Goal: Task Accomplishment & Management: Manage account settings

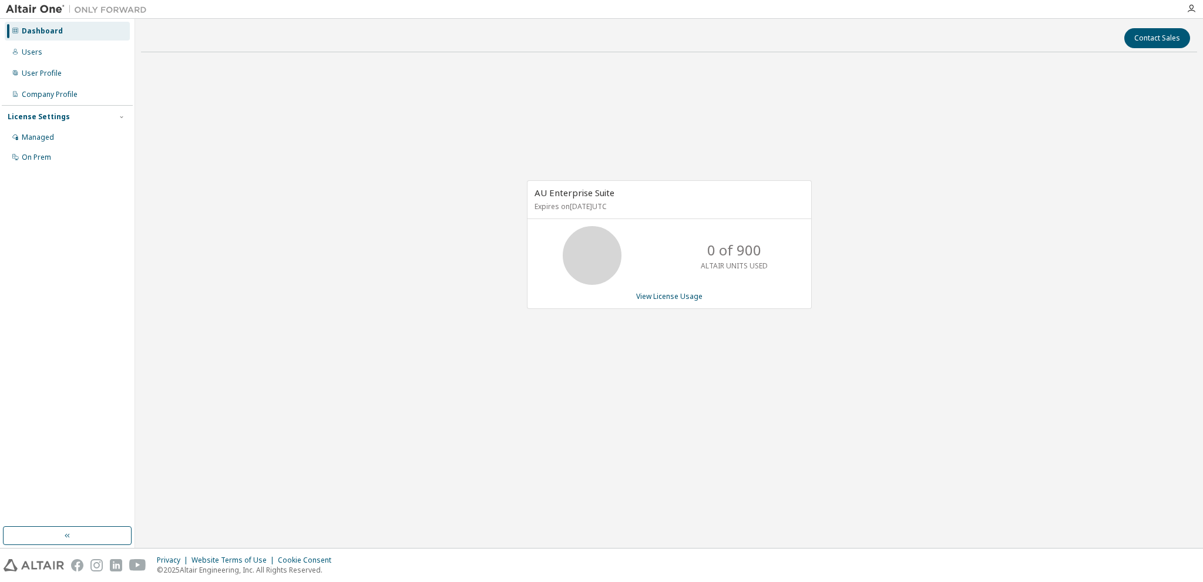
click at [820, 445] on div "Contact Sales AU Enterprise Suite Expires on [DATE] UTC 0 of 900 ALTAIR UNITS U…" at bounding box center [669, 283] width 1056 height 517
click at [43, 73] on div "User Profile" at bounding box center [42, 73] width 40 height 9
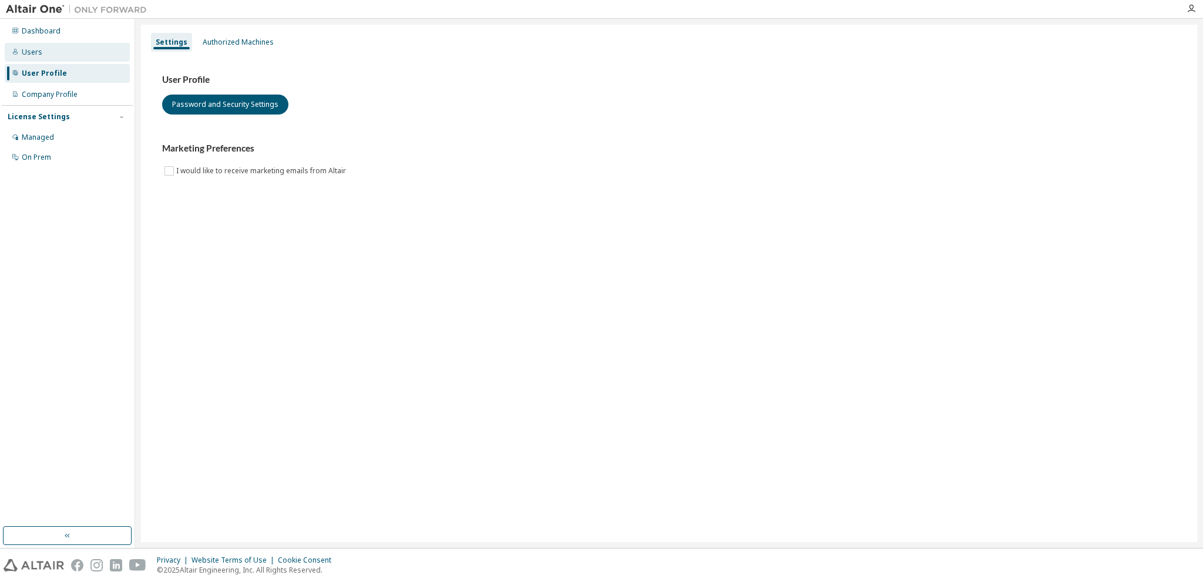
click at [28, 51] on div "Users" at bounding box center [32, 52] width 21 height 9
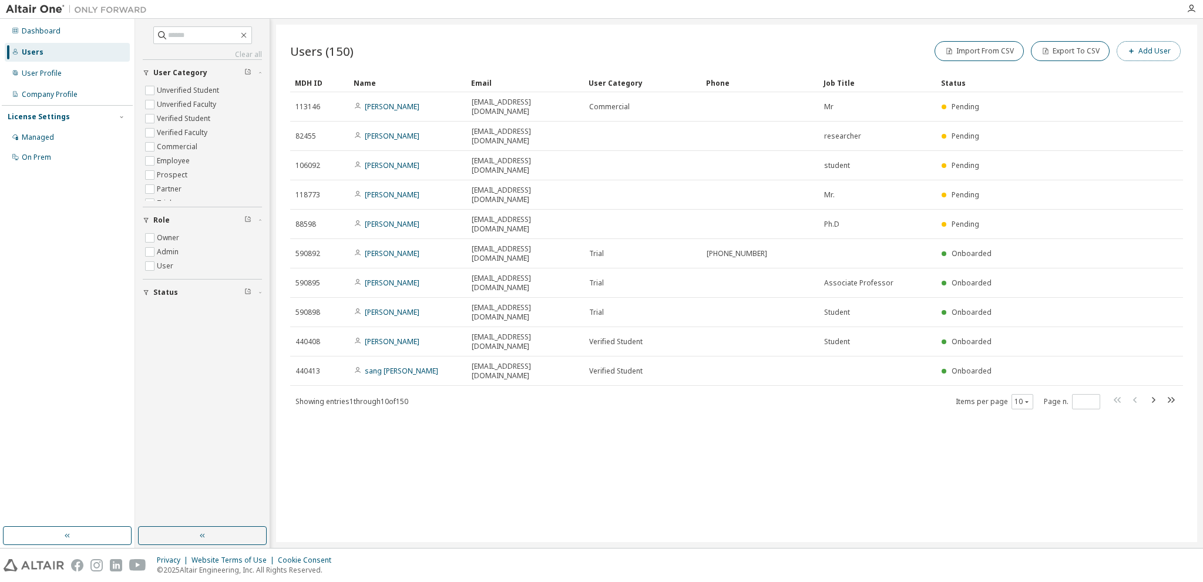
click at [1149, 48] on button "Add User" at bounding box center [1149, 51] width 64 height 20
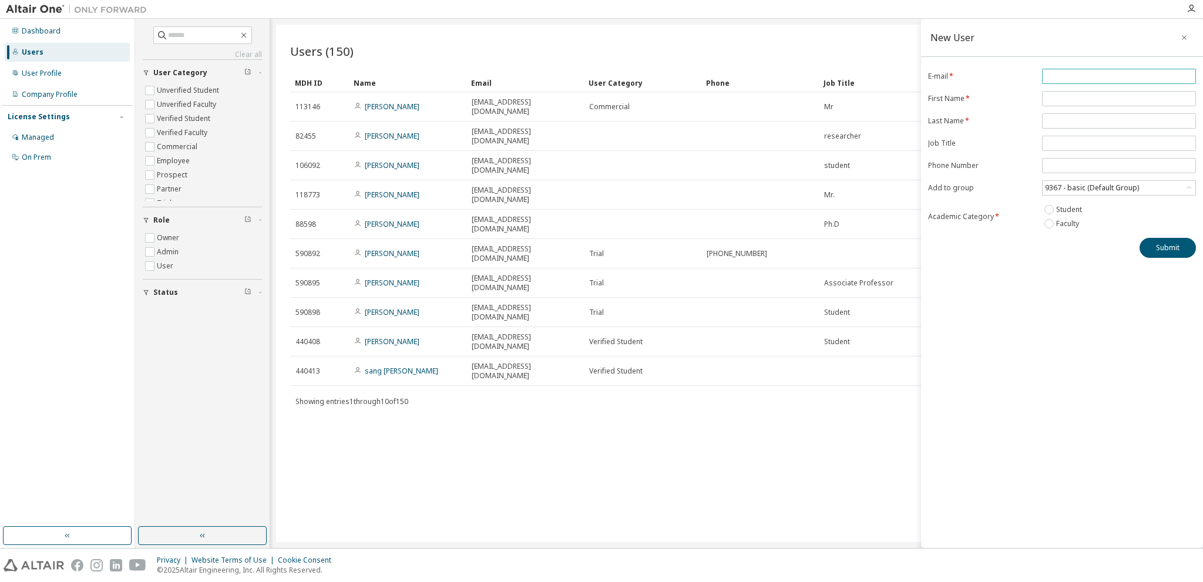
click at [1066, 75] on input "email" at bounding box center [1119, 76] width 148 height 9
type input "**********"
click at [1076, 96] on input "text" at bounding box center [1119, 98] width 148 height 9
type input "******"
click at [1072, 123] on input "text" at bounding box center [1119, 120] width 148 height 9
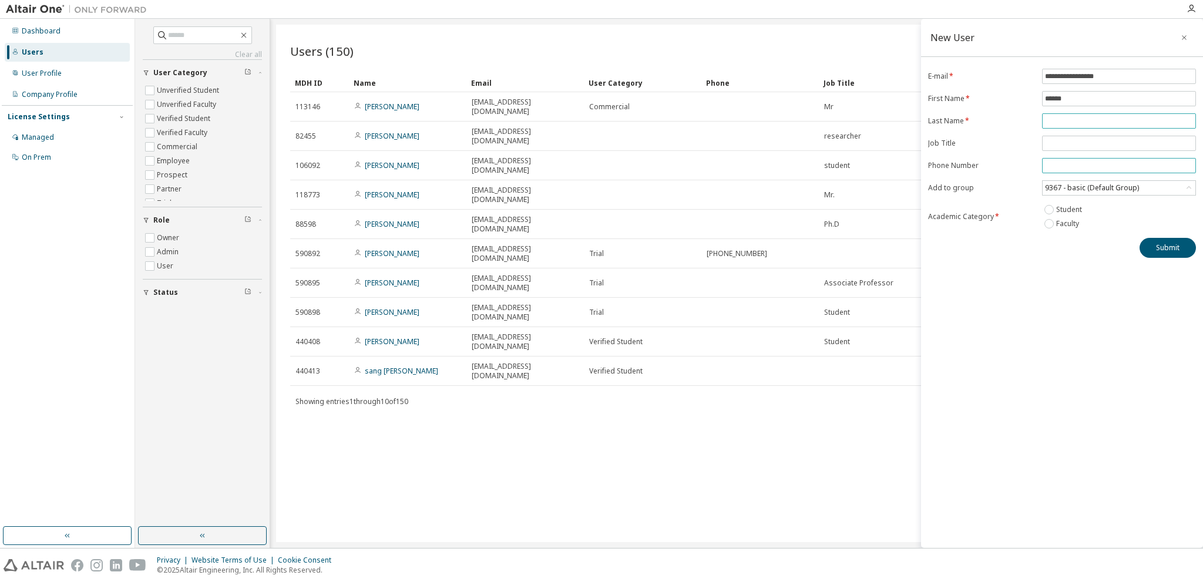
type input "****"
drag, startPoint x: 1071, startPoint y: 142, endPoint x: 1075, endPoint y: 147, distance: 6.2
click at [1071, 142] on input "text" at bounding box center [1119, 143] width 148 height 9
type input "*******"
click at [1084, 190] on div "9367 - basic (Default Group)" at bounding box center [1091, 187] width 97 height 13
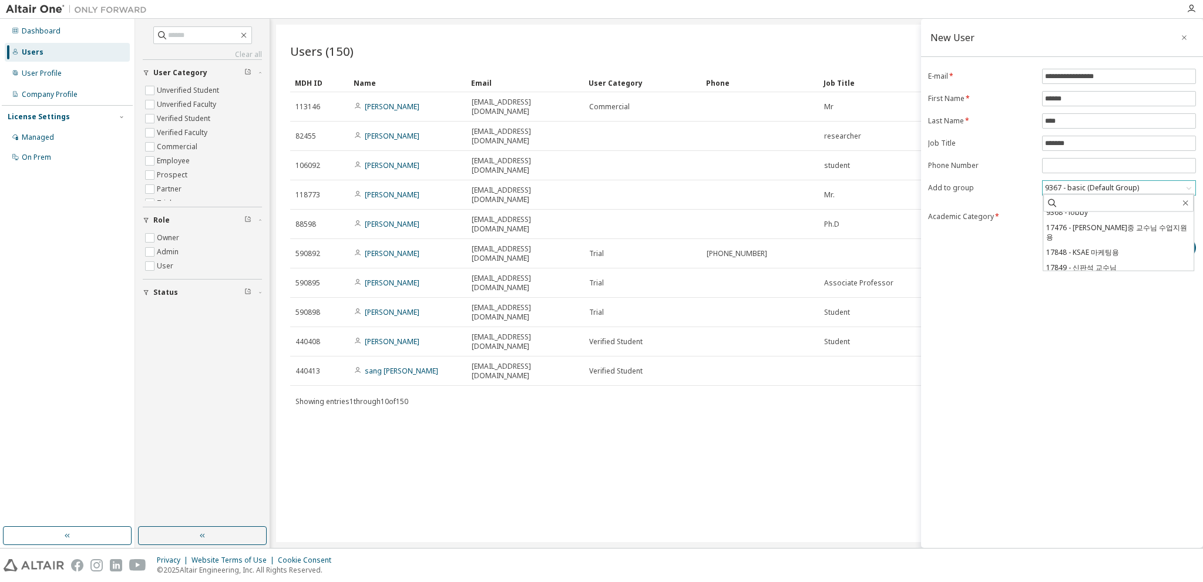
scroll to position [58, 0]
click at [1106, 260] on li "18881 - [PERSON_NAME] [PERSON_NAME] Educational License" at bounding box center [1118, 267] width 150 height 25
click at [1151, 256] on button "Submit" at bounding box center [1167, 257] width 56 height 20
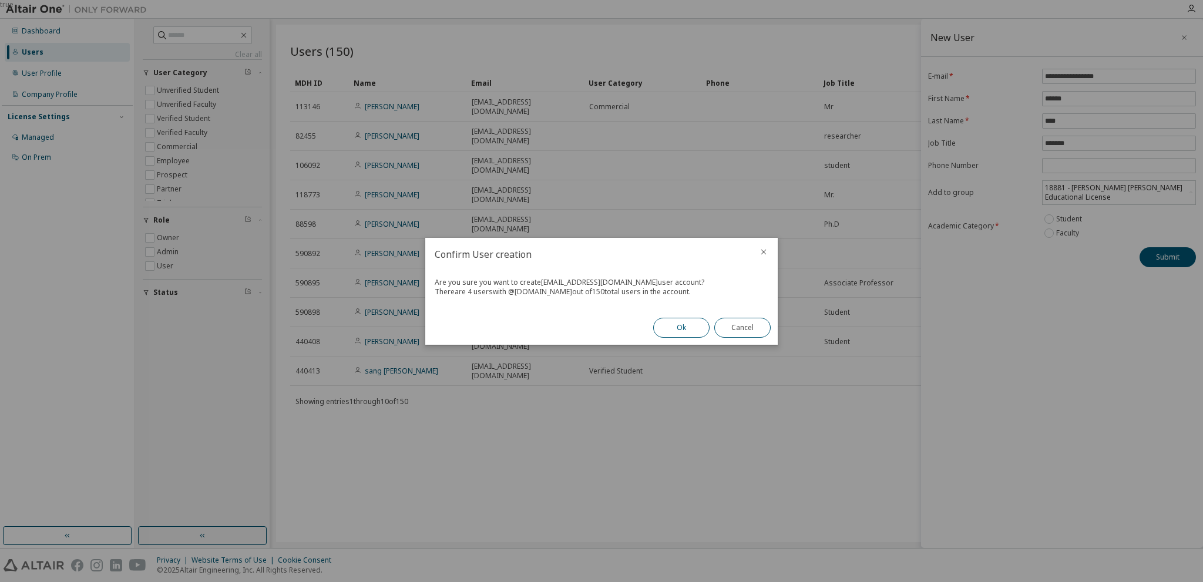
click at [686, 333] on button "Ok" at bounding box center [681, 328] width 56 height 20
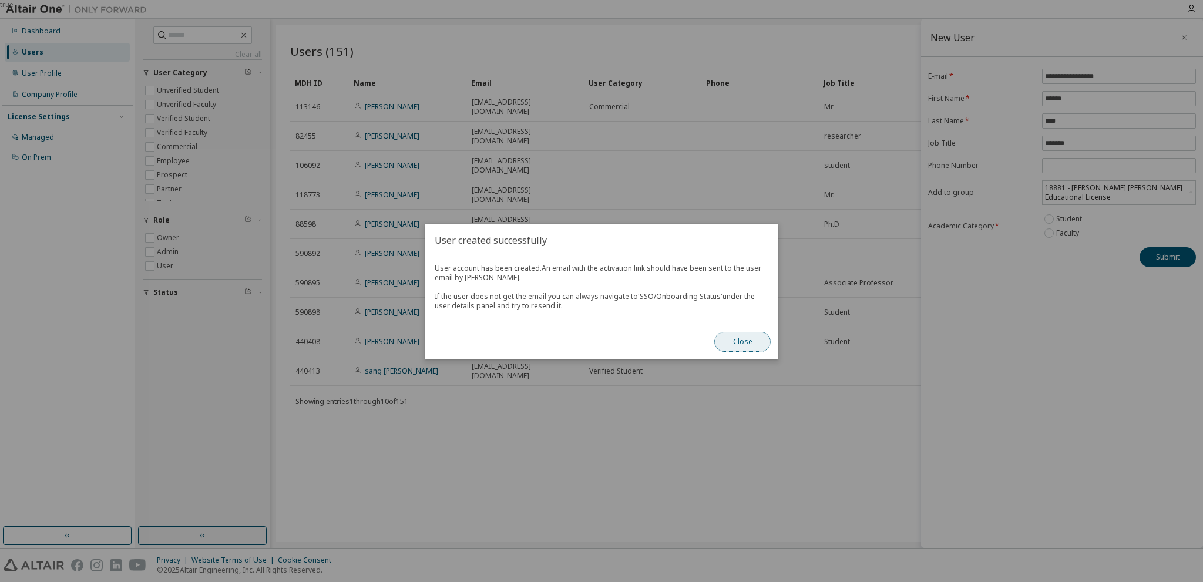
click at [739, 343] on button "Close" at bounding box center [742, 342] width 56 height 20
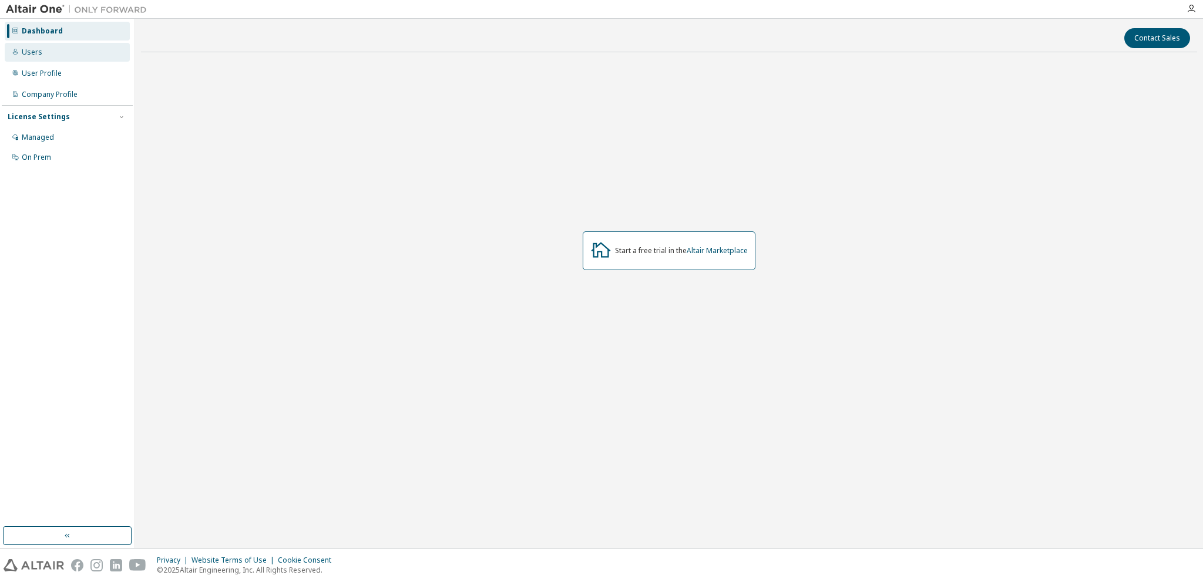
click at [35, 53] on div "Users" at bounding box center [32, 52] width 21 height 9
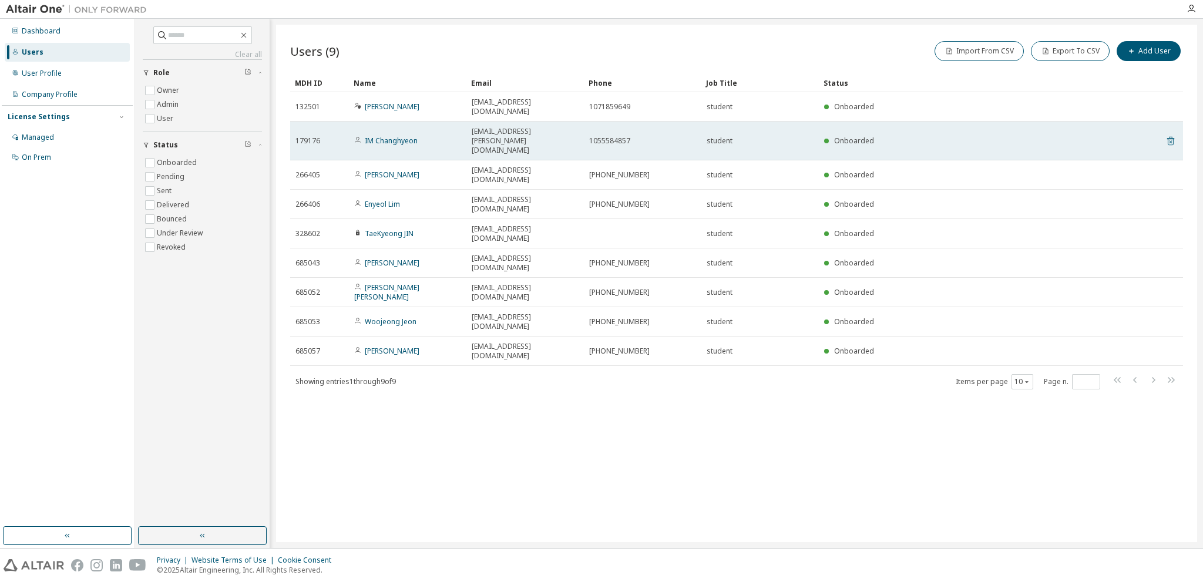
click at [1168, 134] on icon at bounding box center [1170, 141] width 11 height 14
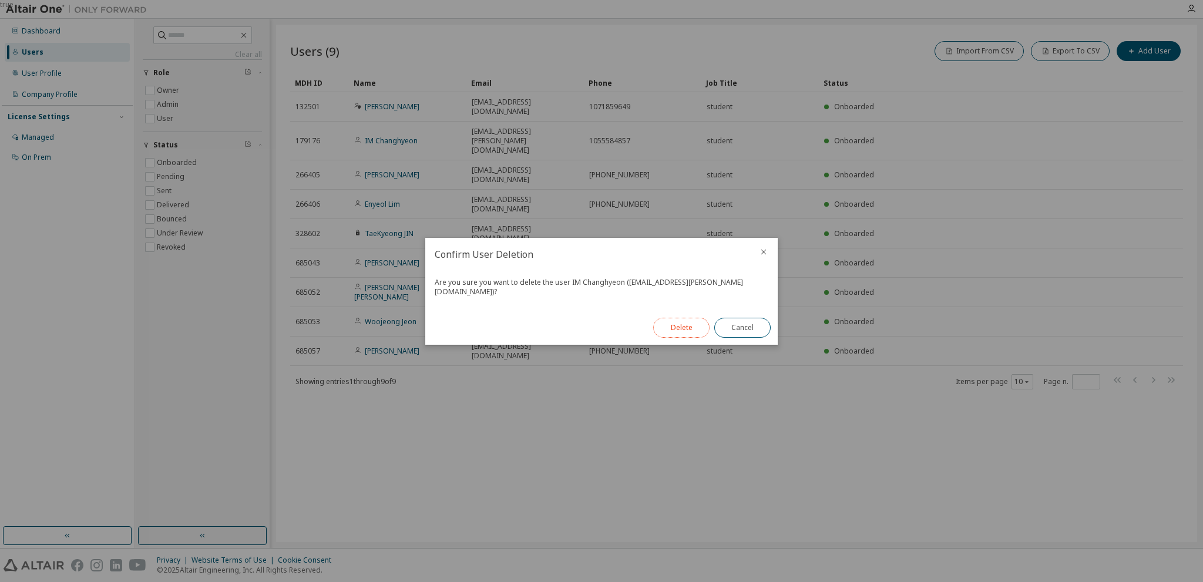
click at [693, 321] on button "Delete" at bounding box center [681, 328] width 56 height 20
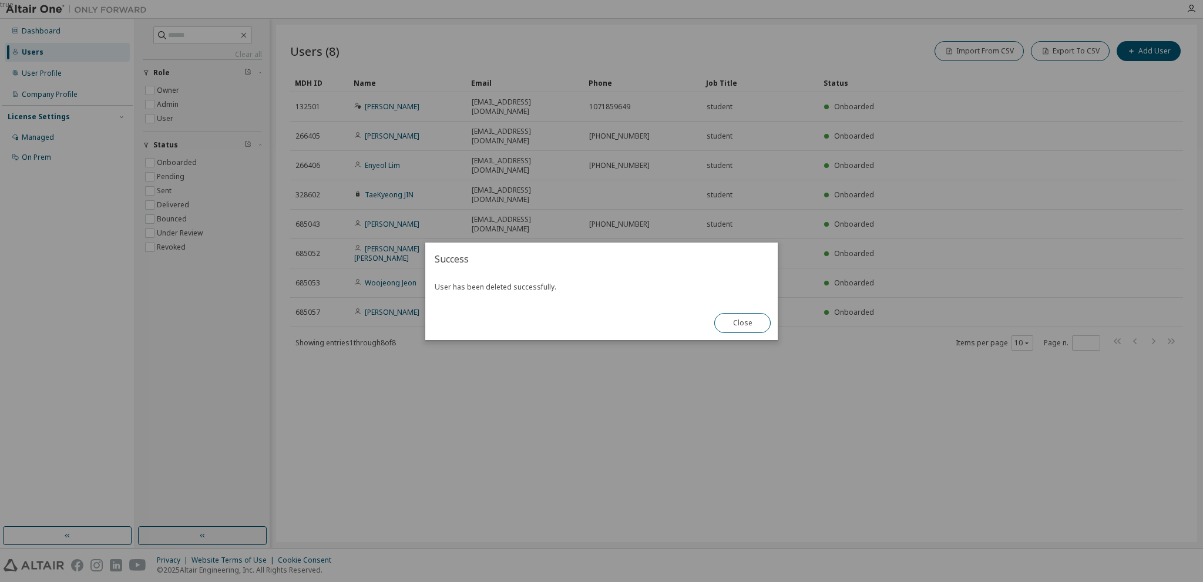
click at [860, 355] on div "true" at bounding box center [601, 291] width 1203 height 582
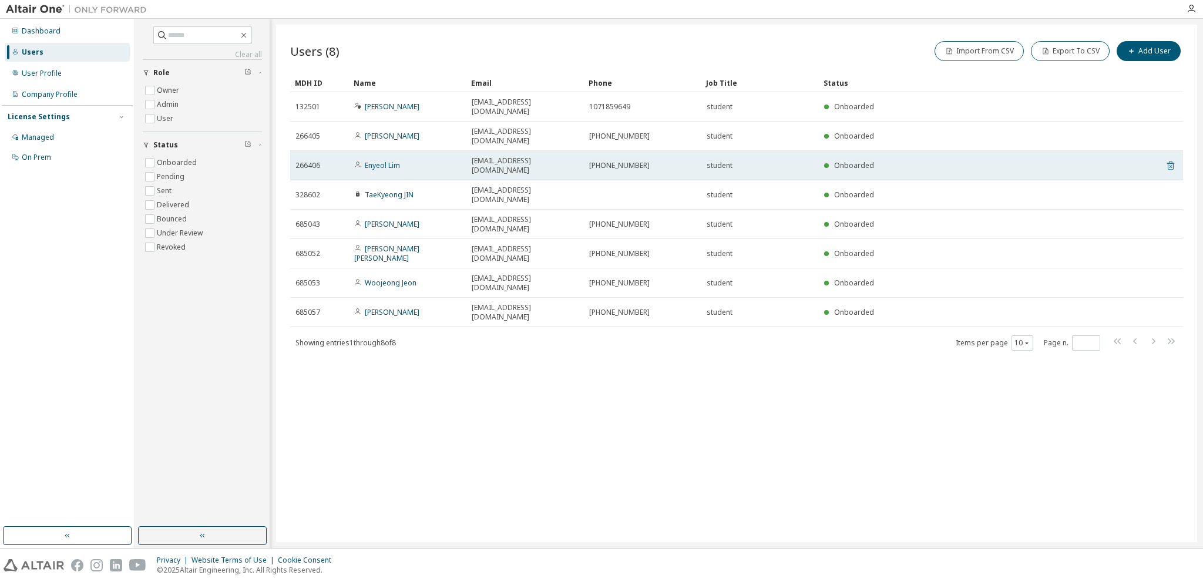
click at [1173, 159] on icon at bounding box center [1170, 166] width 11 height 14
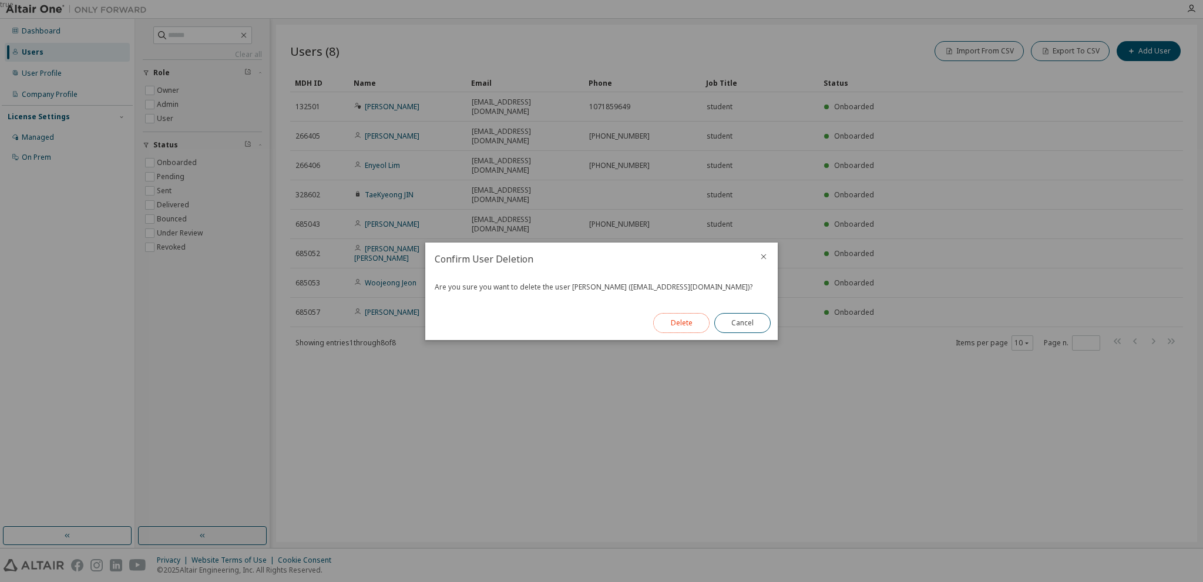
click at [681, 329] on button "Delete" at bounding box center [681, 323] width 56 height 20
click at [954, 339] on div "true" at bounding box center [601, 291] width 1203 height 582
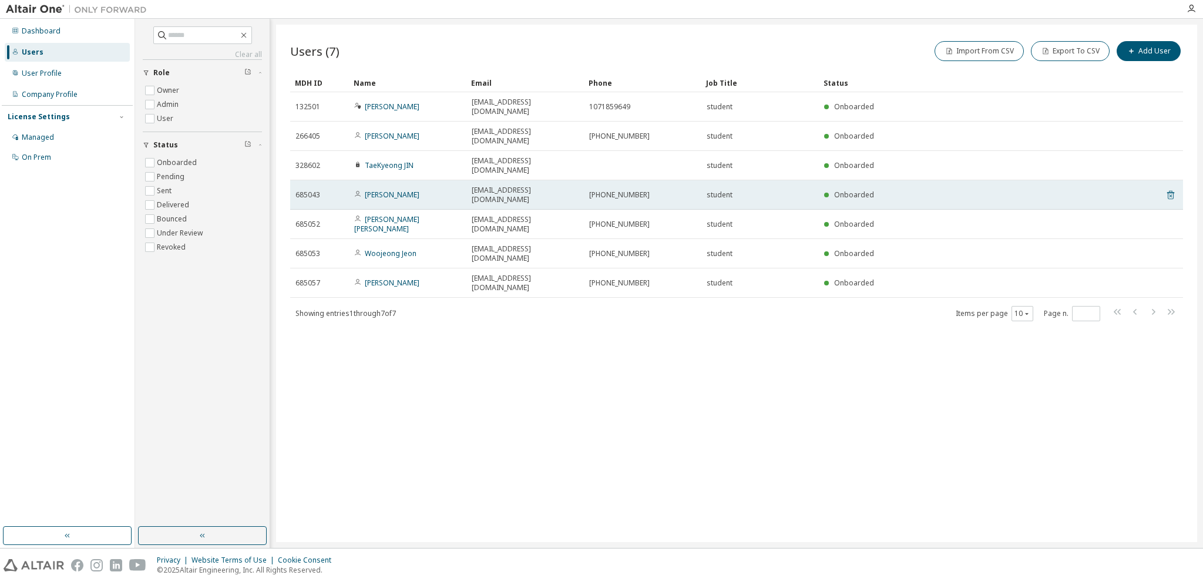
click at [1175, 188] on icon at bounding box center [1170, 195] width 11 height 14
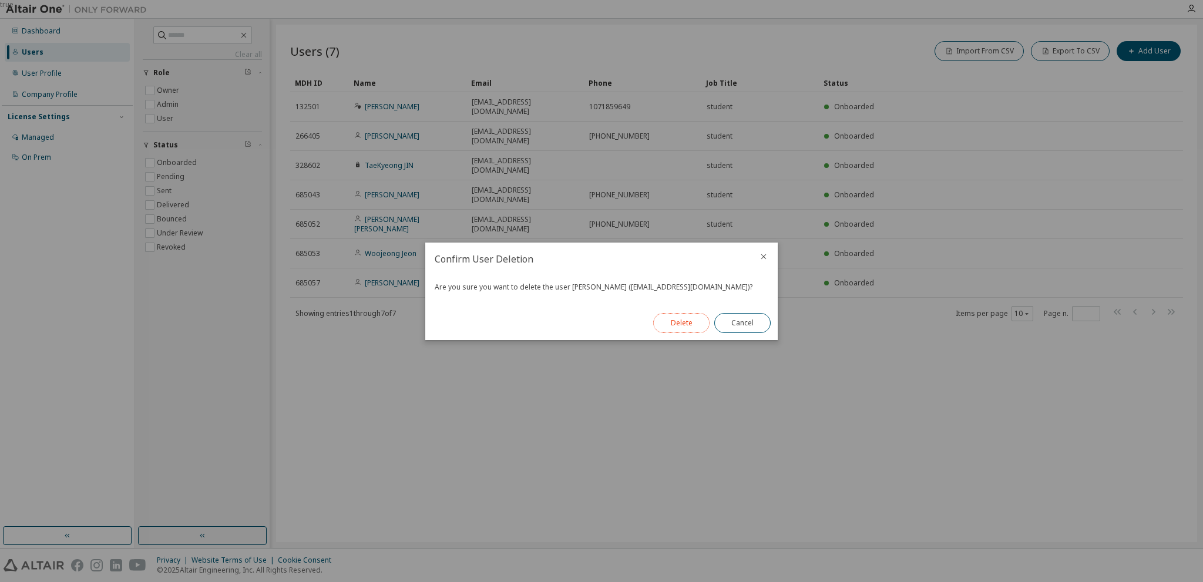
click at [695, 327] on button "Delete" at bounding box center [681, 323] width 56 height 20
click at [742, 325] on button "Close" at bounding box center [742, 323] width 56 height 20
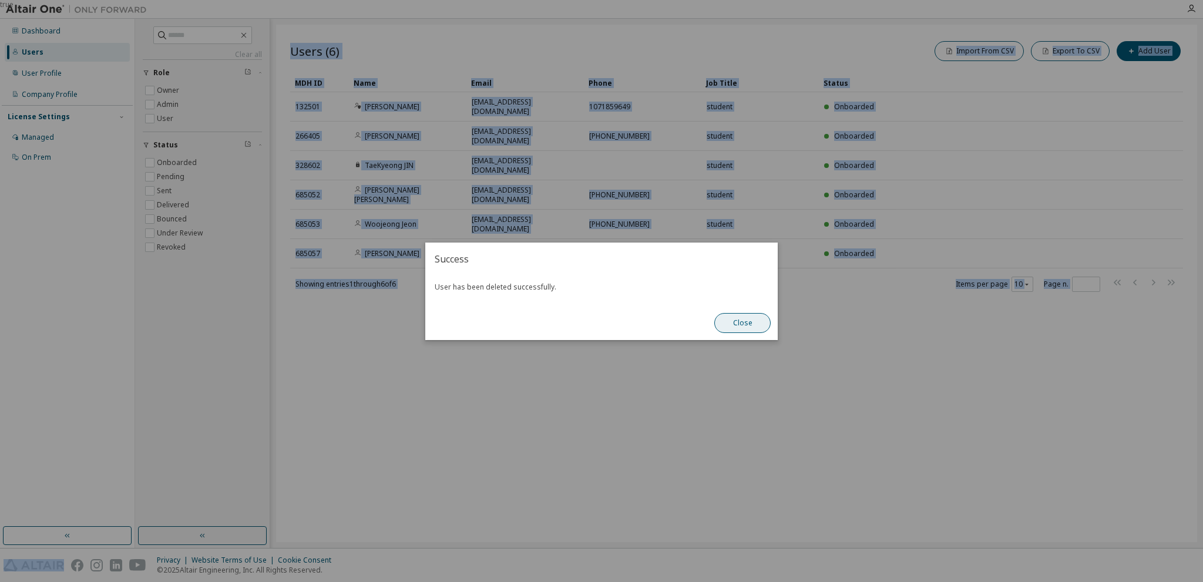
click at [742, 325] on div "Users (6) Import From CSV Export To CSV Add User Clear Load Save Save As Field …" at bounding box center [736, 283] width 921 height 517
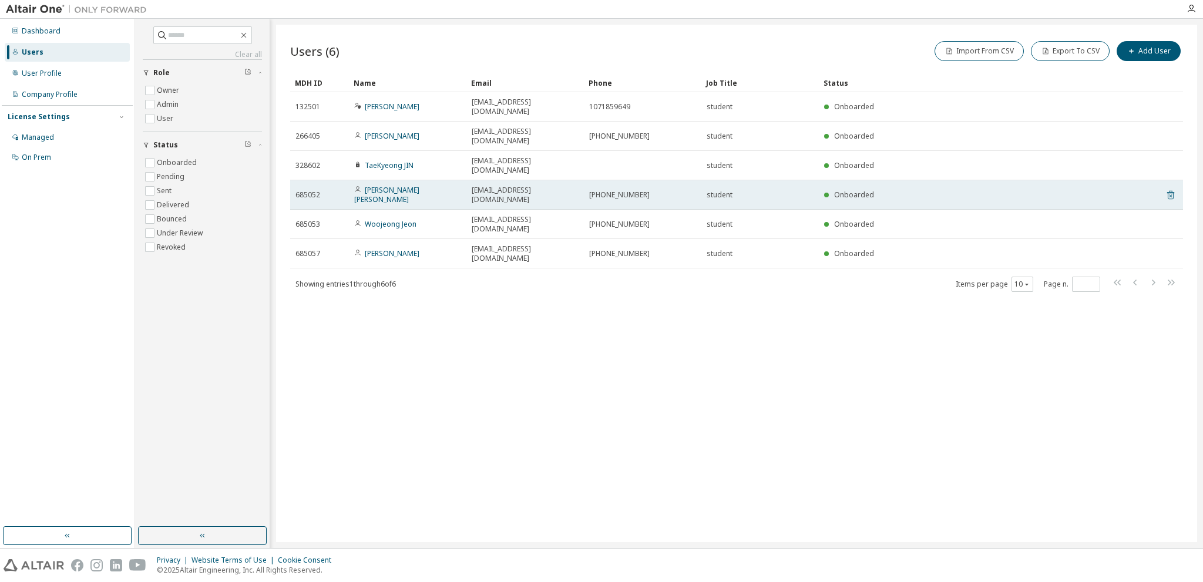
click at [1166, 188] on icon at bounding box center [1170, 195] width 11 height 14
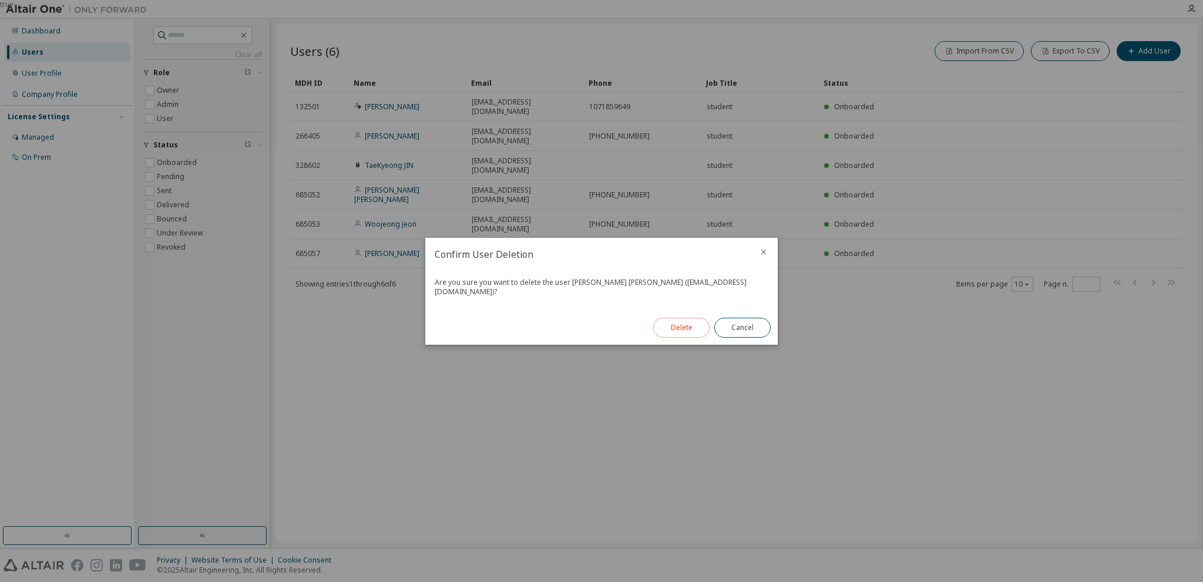
click at [695, 328] on button "Delete" at bounding box center [681, 328] width 56 height 20
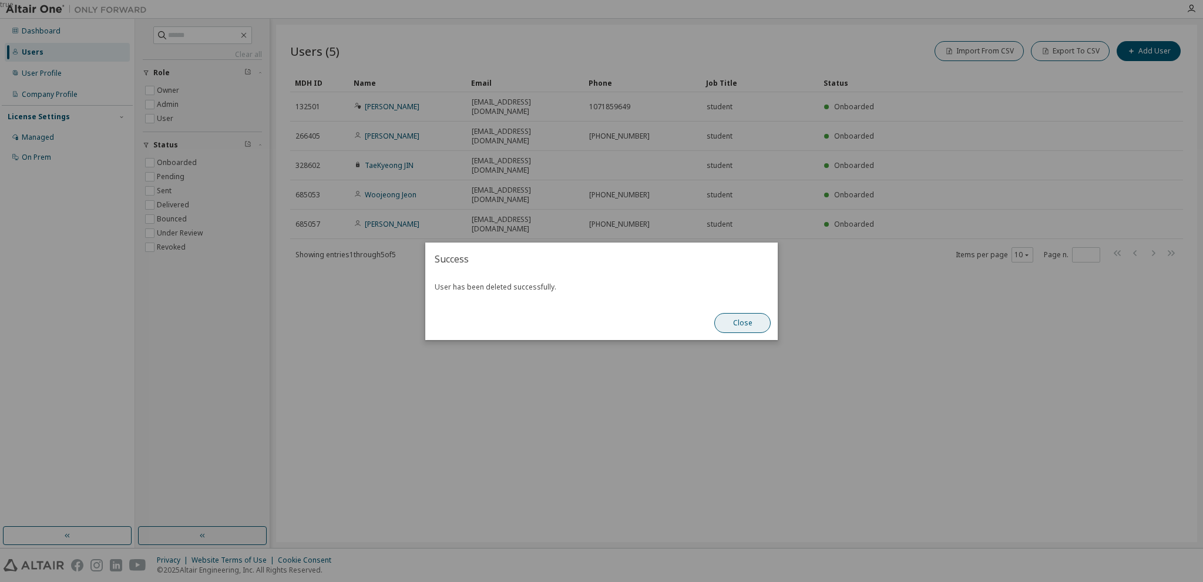
click at [753, 326] on button "Close" at bounding box center [742, 323] width 56 height 20
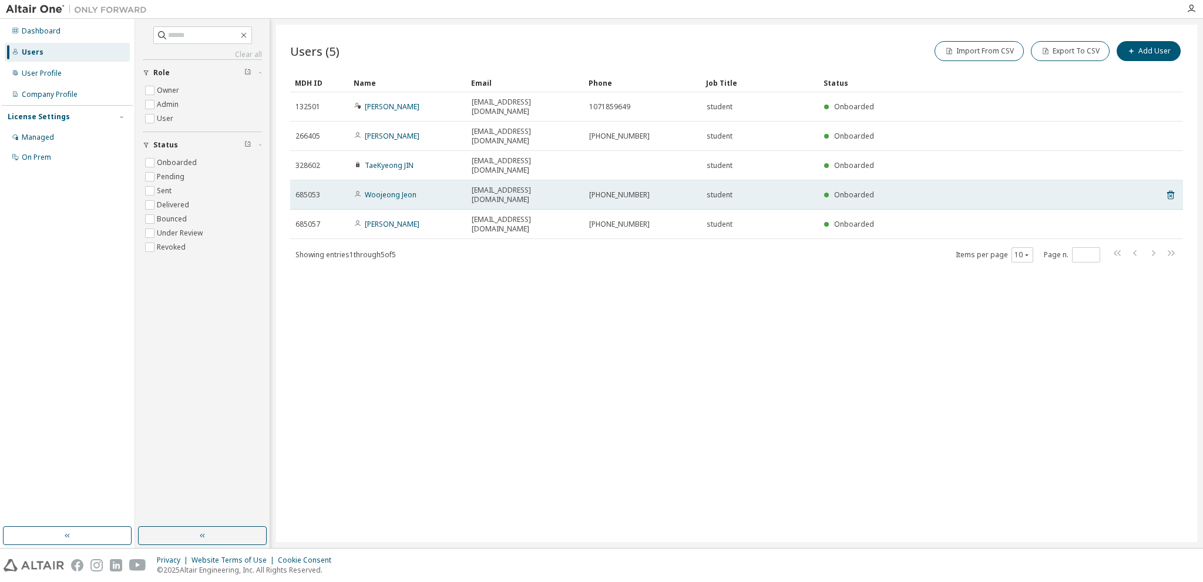
click at [1176, 180] on tr "685053 Woojeong Jeon wjsdnwjd6703@naver.com 010-9219-6703 student Onboarded" at bounding box center [736, 194] width 893 height 29
click at [1171, 188] on icon at bounding box center [1170, 195] width 11 height 14
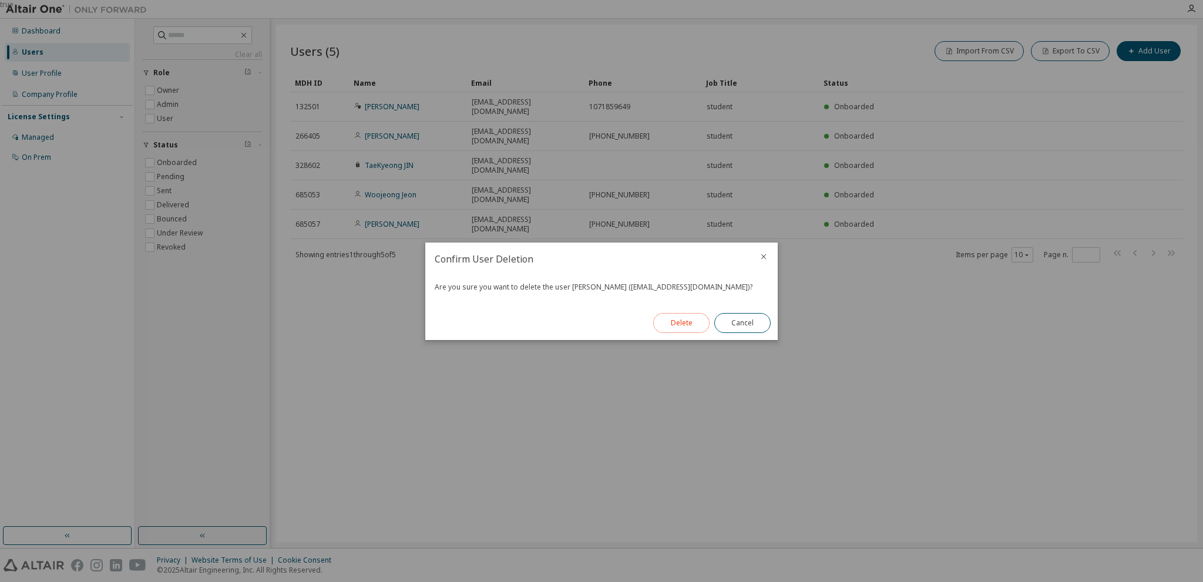
click at [692, 324] on button "Delete" at bounding box center [681, 323] width 56 height 20
click at [747, 323] on button "Close" at bounding box center [742, 323] width 56 height 20
click at [759, 329] on button "Close" at bounding box center [742, 323] width 56 height 20
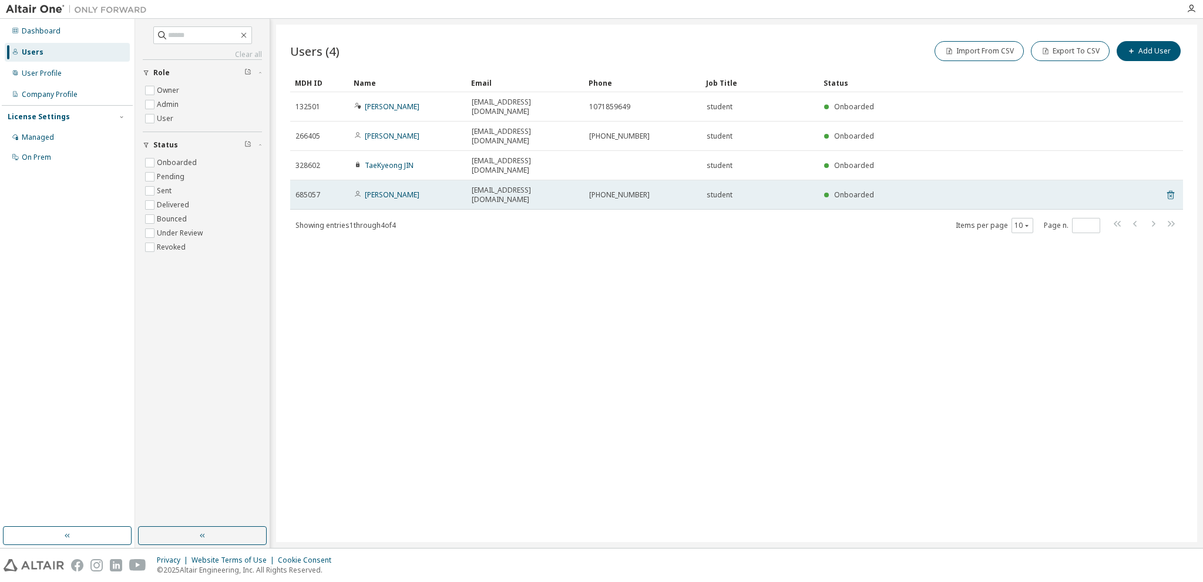
click at [1175, 188] on icon at bounding box center [1170, 195] width 11 height 14
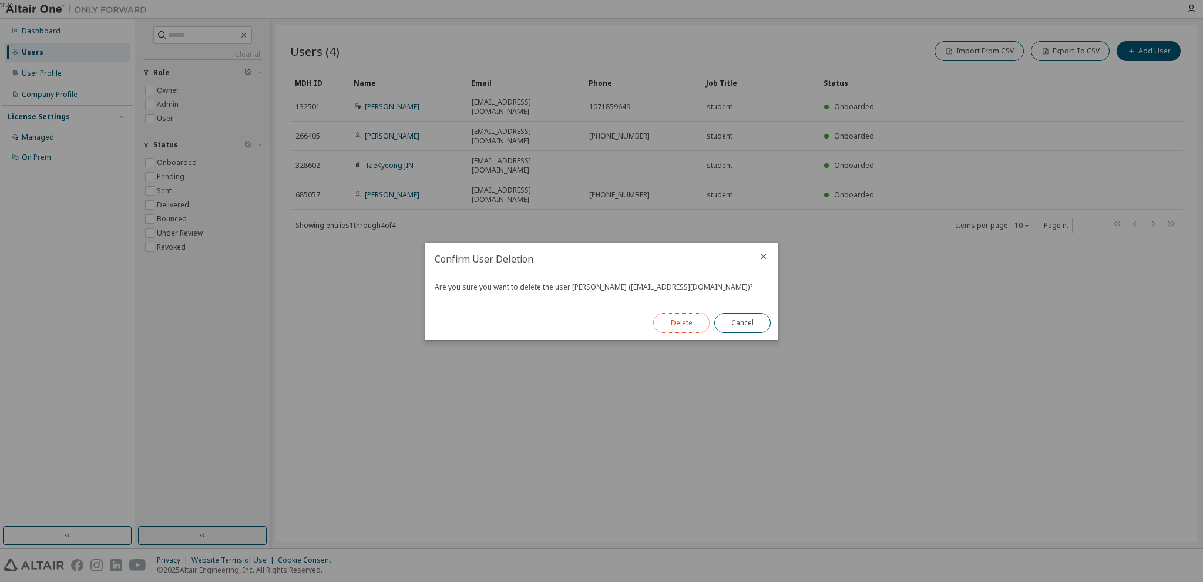
click at [674, 329] on button "Delete" at bounding box center [681, 323] width 56 height 20
click at [748, 324] on button "Close" at bounding box center [742, 323] width 56 height 20
